Goal: Task Accomplishment & Management: Complete application form

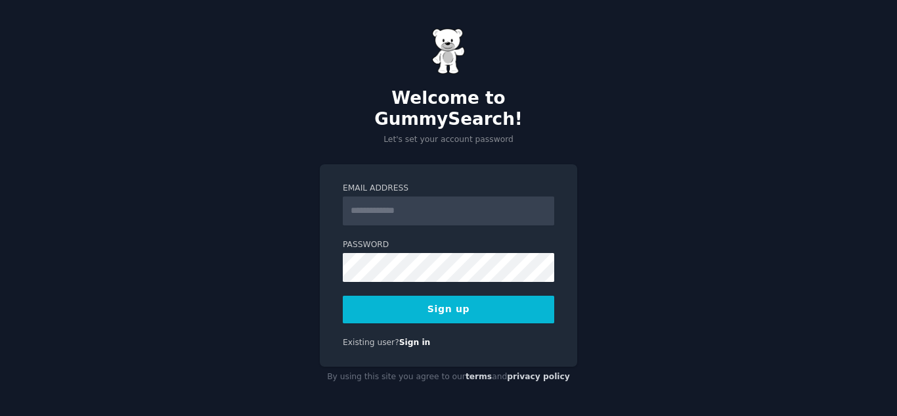
click at [448, 200] on input "Email Address" at bounding box center [448, 210] width 211 height 29
type input "**********"
click at [542, 302] on button "Sign up" at bounding box center [448, 310] width 211 height 28
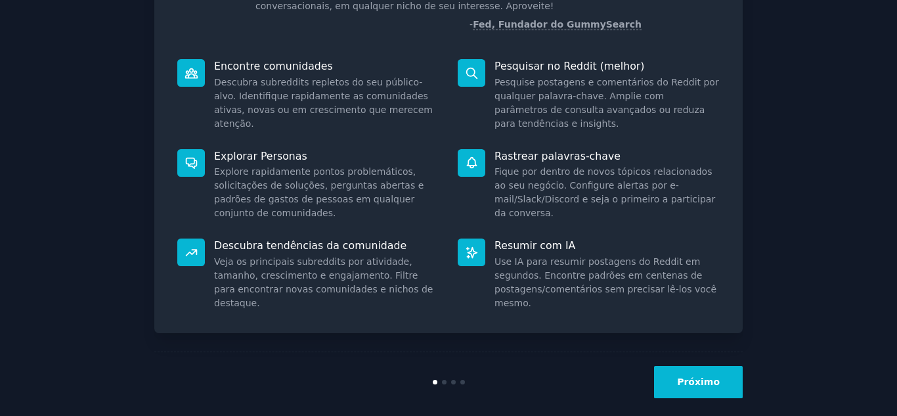
scroll to position [154, 0]
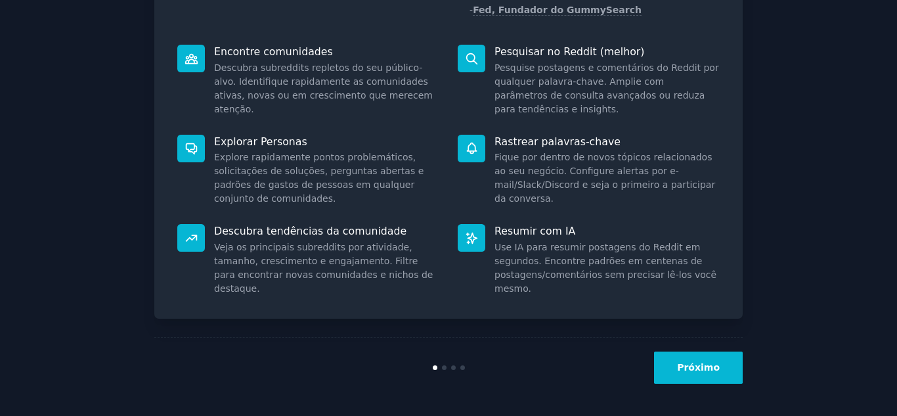
click at [710, 372] on font "Próximo" at bounding box center [698, 367] width 43 height 11
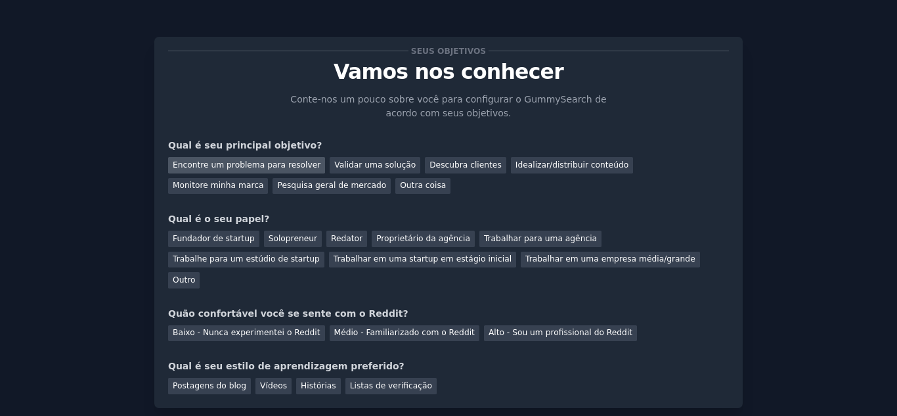
click at [291, 171] on div "Encontre um problema para resolver" at bounding box center [246, 165] width 157 height 16
click at [437, 166] on font "Descubra clientes" at bounding box center [465, 164] width 72 height 9
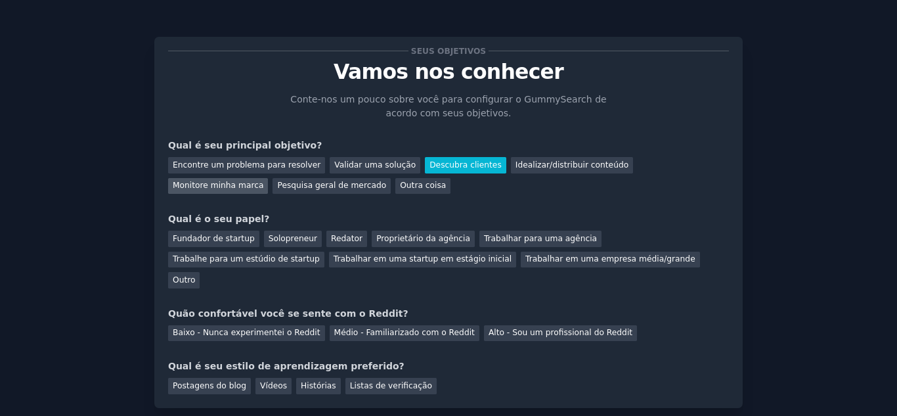
click at [263, 181] on font "Monitore minha marca" at bounding box center [218, 185] width 91 height 9
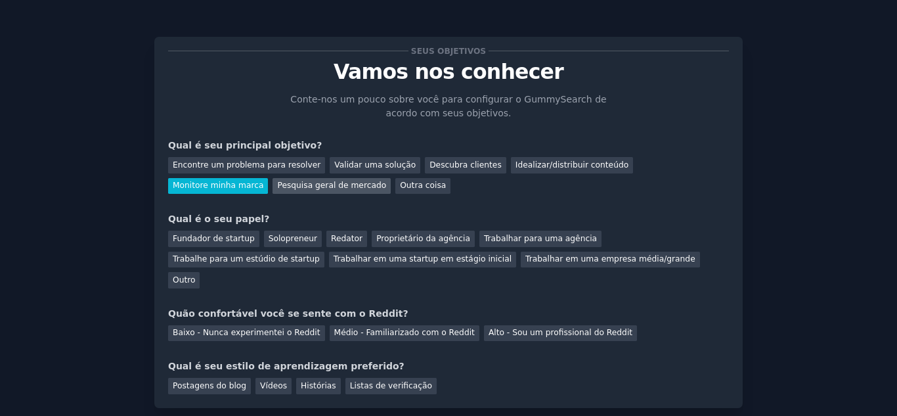
click at [273, 192] on div "Pesquisa geral de mercado" at bounding box center [332, 186] width 118 height 16
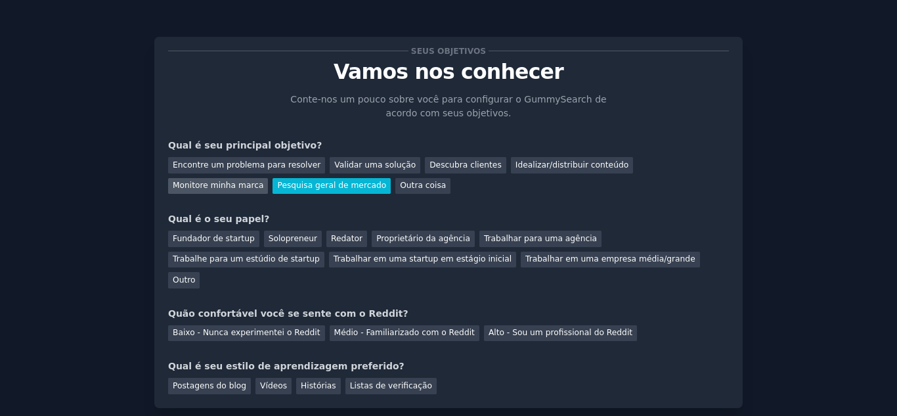
click at [263, 181] on font "Monitore minha marca" at bounding box center [218, 185] width 91 height 9
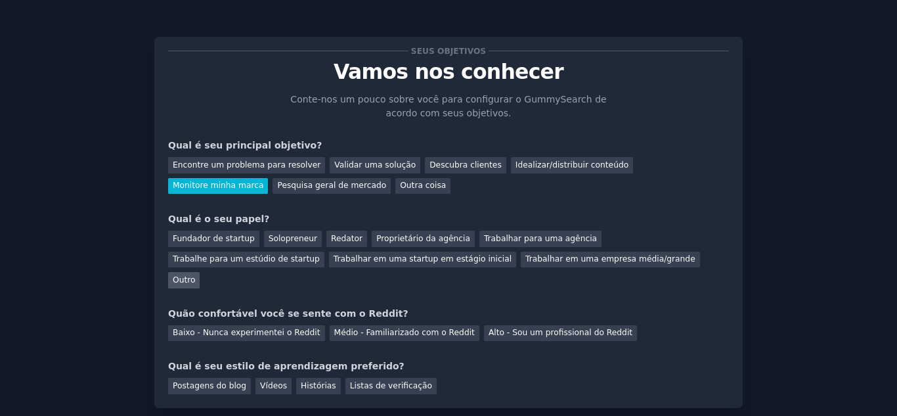
click at [195, 275] on font "Outro" at bounding box center [184, 279] width 22 height 9
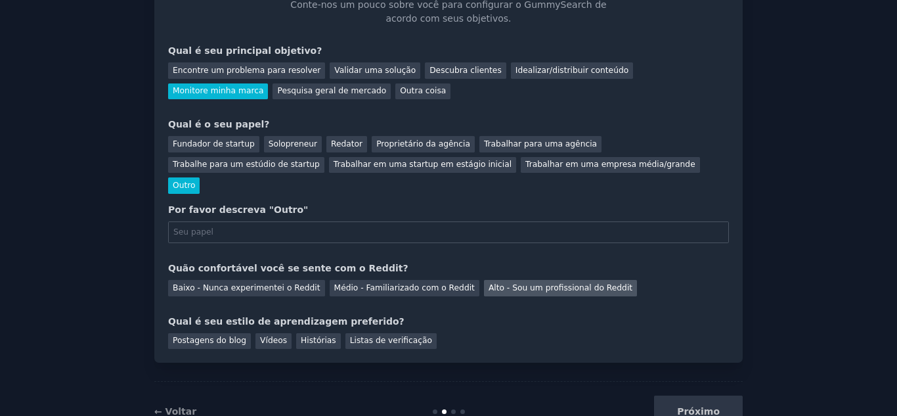
scroll to position [118, 0]
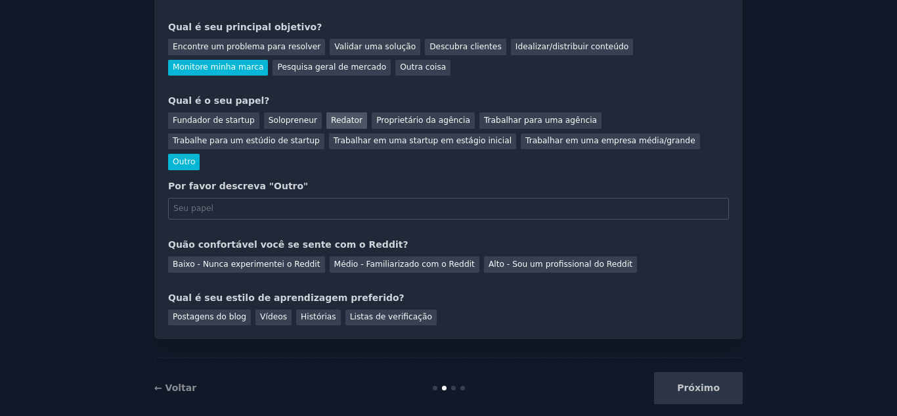
click at [331, 120] on font "Redator" at bounding box center [347, 120] width 32 height 9
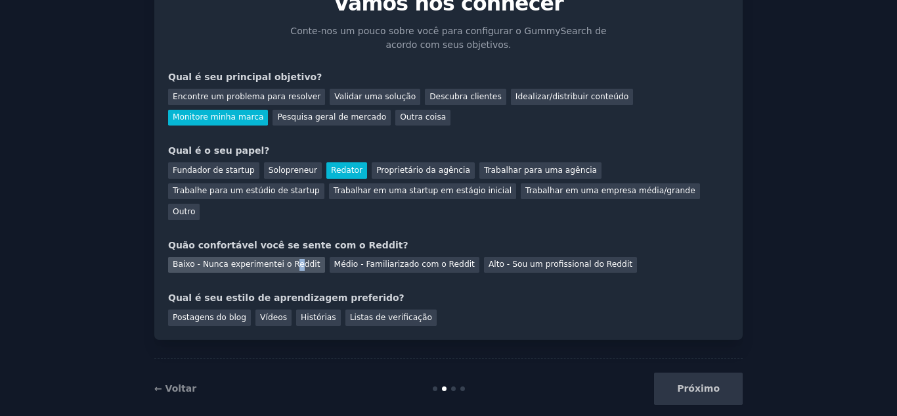
click at [286, 259] on font "Baixo - Nunca experimentei o Reddit" at bounding box center [247, 263] width 148 height 9
click at [265, 313] on font "Vídeos" at bounding box center [273, 317] width 27 height 9
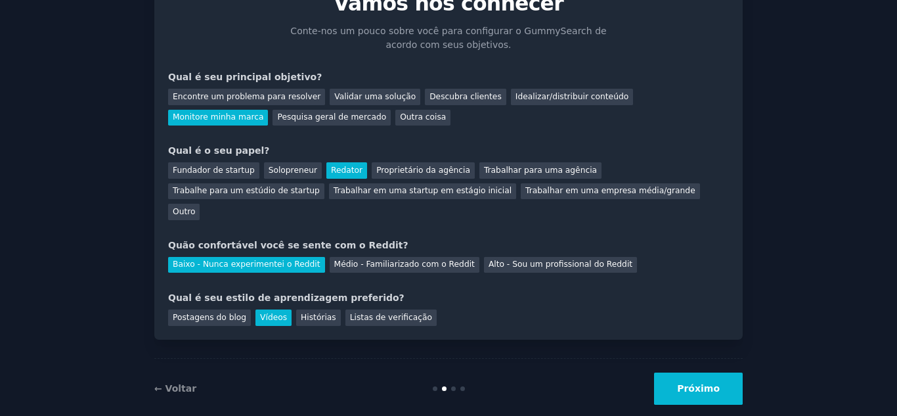
click at [690, 383] on font "Próximo" at bounding box center [698, 388] width 43 height 11
